Goal: Information Seeking & Learning: Learn about a topic

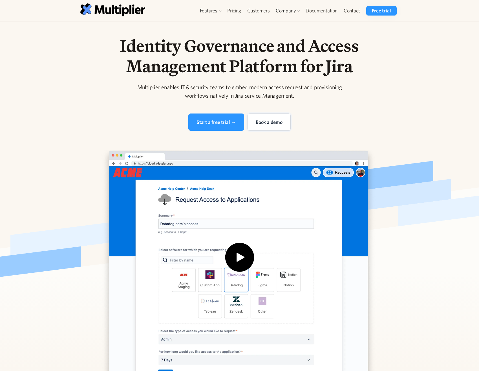
click at [270, 127] on link "Book a demo" at bounding box center [269, 121] width 43 height 17
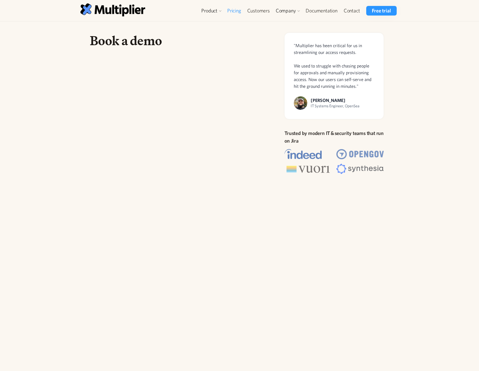
click at [237, 8] on link "Pricing" at bounding box center [234, 11] width 20 height 10
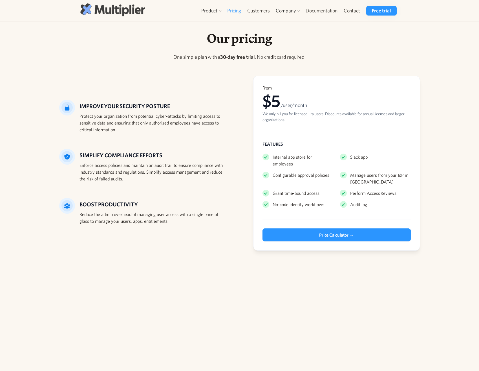
click at [94, 7] on img at bounding box center [112, 9] width 65 height 13
